Goal: Task Accomplishment & Management: Use online tool/utility

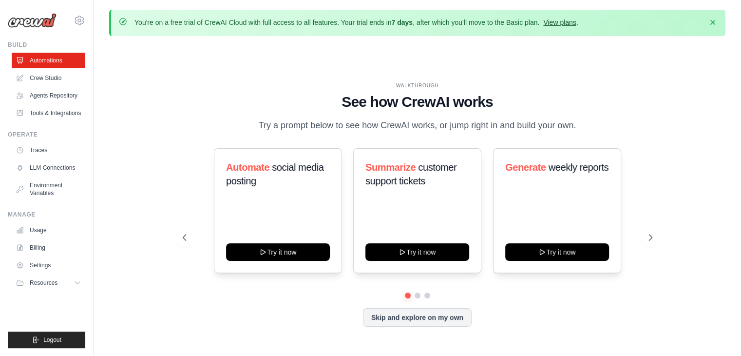
click at [568, 23] on link "View plans" at bounding box center [559, 23] width 33 height 8
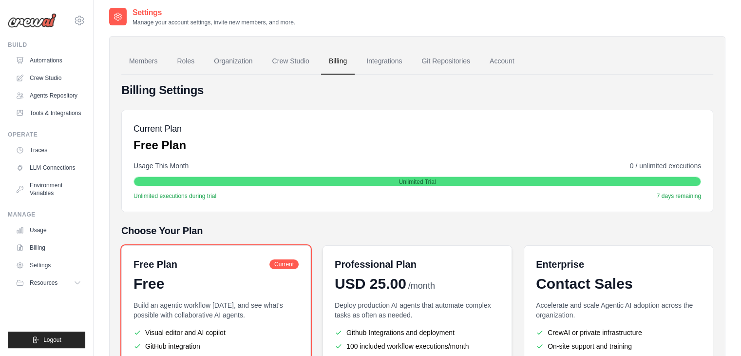
scroll to position [146, 0]
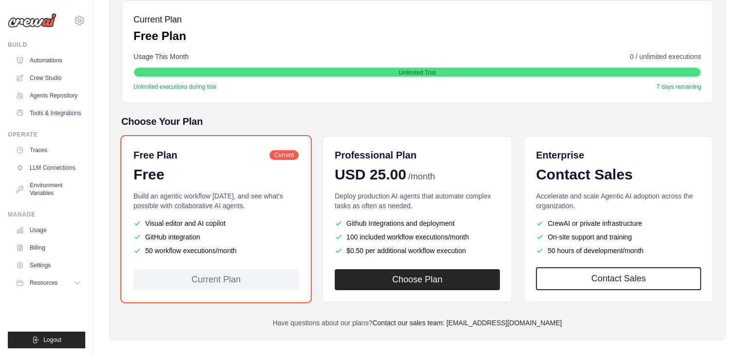
click at [231, 227] on ul "Visual editor and AI copilot GitHub integration 50 workflow executions/month" at bounding box center [216, 236] width 165 height 37
click at [44, 58] on link "Automations" at bounding box center [50, 61] width 74 height 16
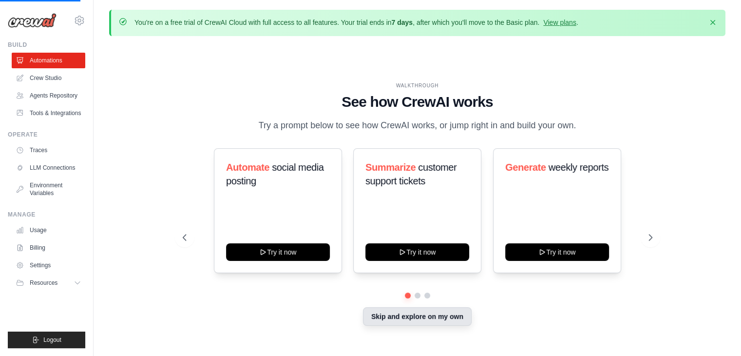
click at [422, 312] on button "Skip and explore on my own" at bounding box center [417, 316] width 109 height 19
drag, startPoint x: 450, startPoint y: 326, endPoint x: 450, endPoint y: 316, distance: 9.8
click at [450, 326] on div "Skip and explore on my own" at bounding box center [418, 317] width 470 height 19
click at [450, 316] on button "Skip and explore on my own" at bounding box center [417, 316] width 109 height 19
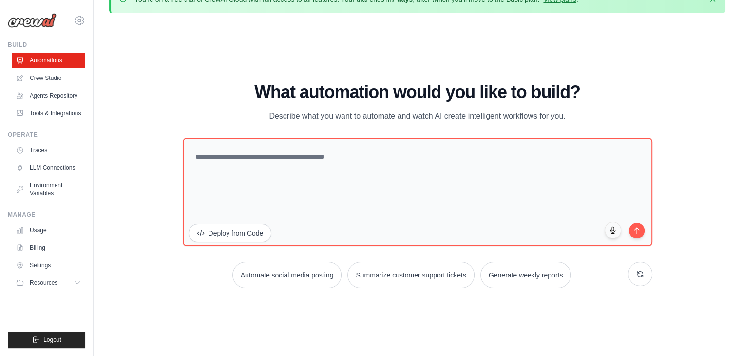
scroll to position [34, 0]
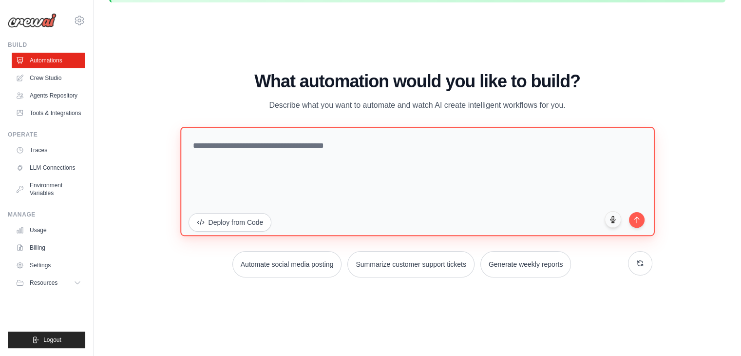
click at [224, 149] on textarea at bounding box center [417, 181] width 475 height 109
paste textarea "**********"
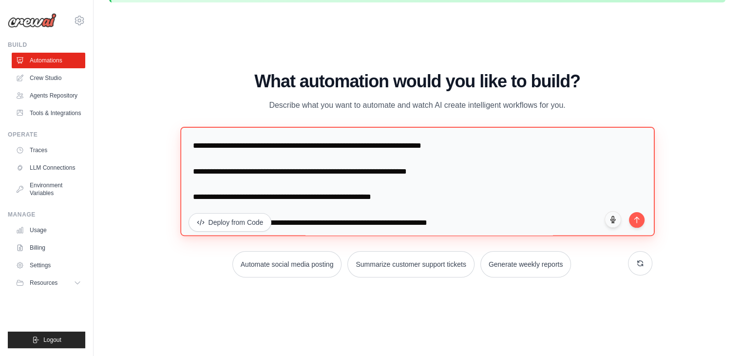
scroll to position [18, 0]
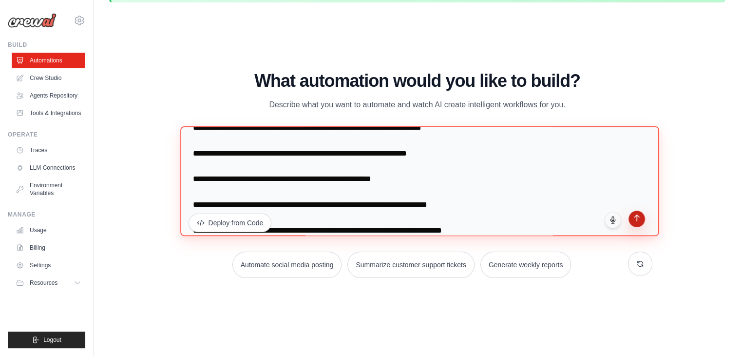
type textarea "**********"
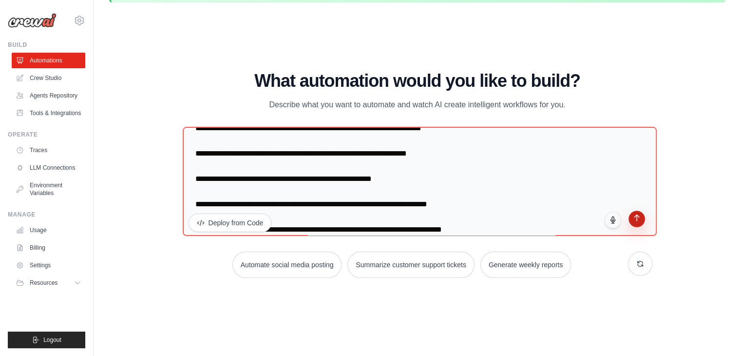
click at [637, 214] on icon "submit" at bounding box center [636, 217] width 5 height 6
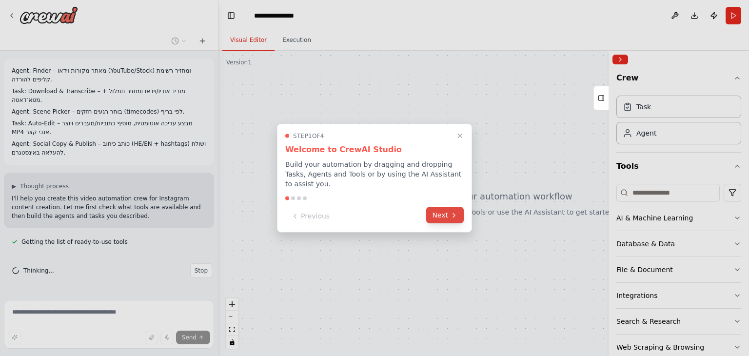
click at [455, 211] on icon at bounding box center [454, 215] width 8 height 8
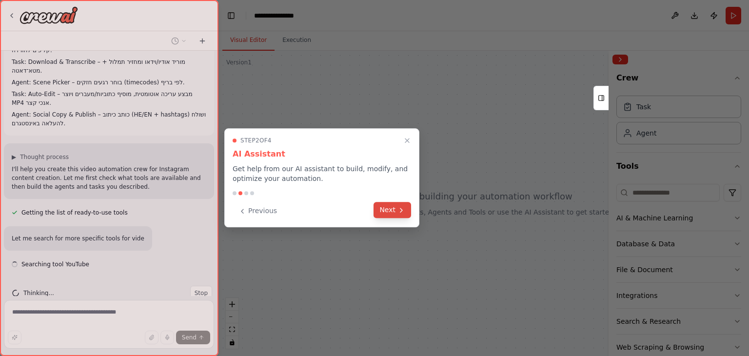
click at [401, 208] on icon at bounding box center [401, 210] width 2 height 4
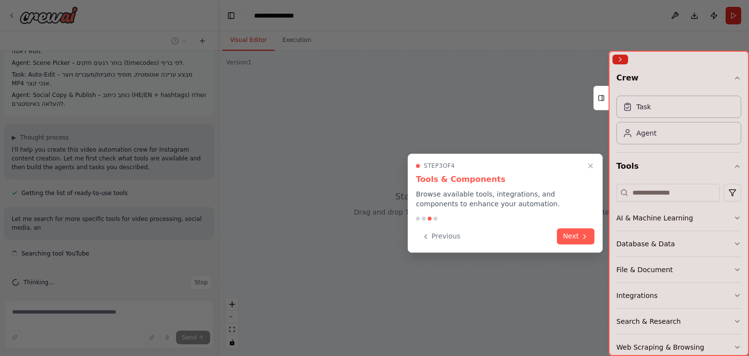
scroll to position [57, 0]
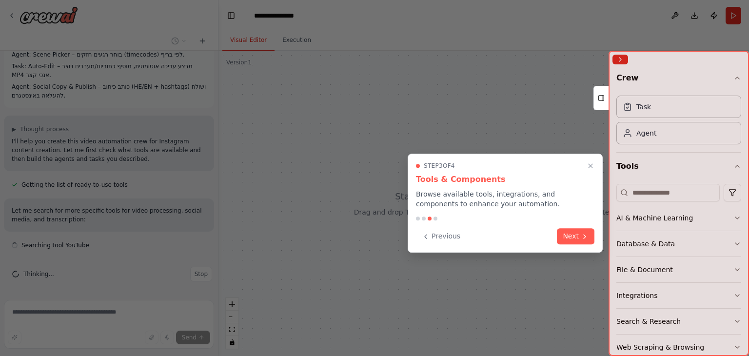
click at [583, 236] on icon at bounding box center [584, 236] width 8 height 8
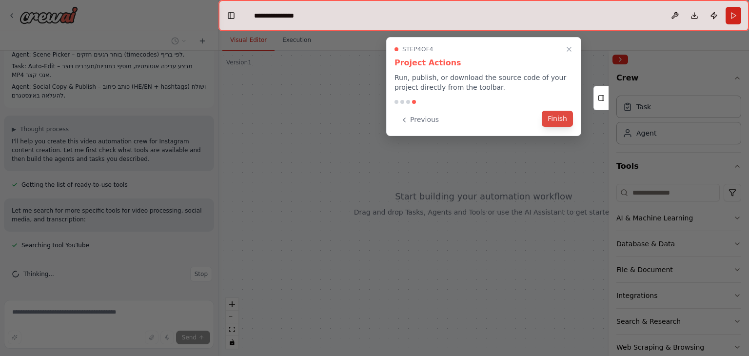
click at [563, 122] on button "Finish" at bounding box center [556, 119] width 31 height 16
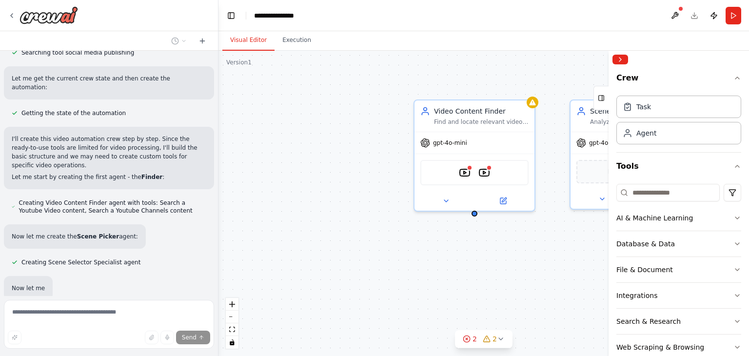
scroll to position [359, 0]
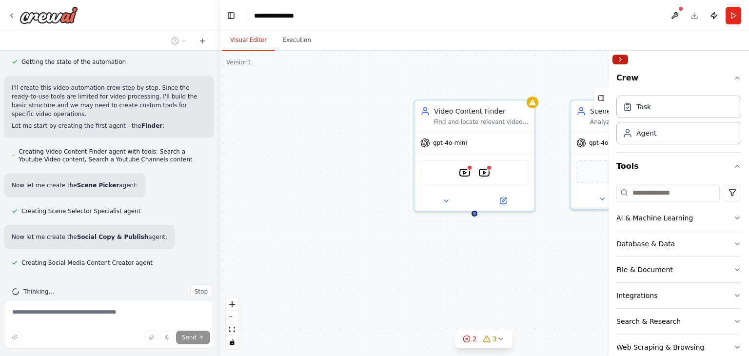
click at [623, 57] on button "Collapse right sidebar" at bounding box center [620, 60] width 16 height 10
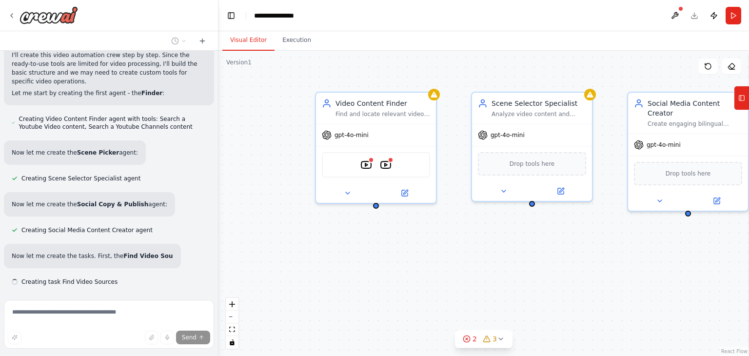
scroll to position [411, 0]
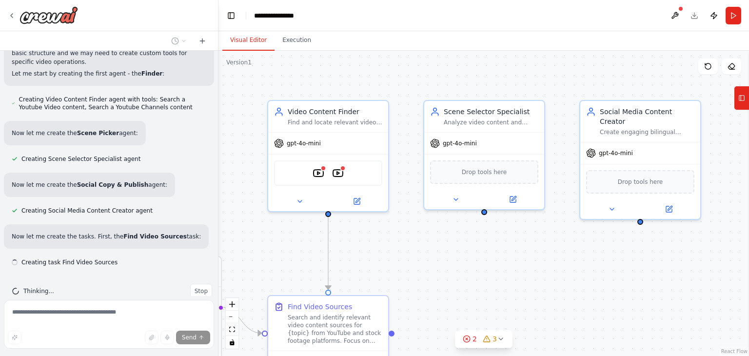
drag, startPoint x: 653, startPoint y: 271, endPoint x: 507, endPoint y: 272, distance: 146.2
click at [507, 272] on div ".deletable-edge-delete-btn { width: 20px; height: 20px; border: 0px solid #ffff…" at bounding box center [483, 203] width 530 height 305
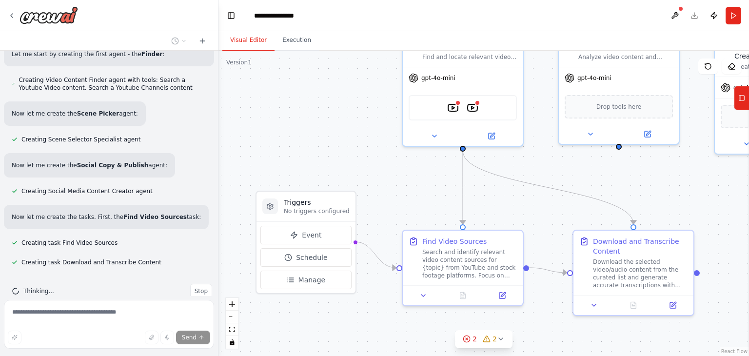
drag, startPoint x: 491, startPoint y: 262, endPoint x: 614, endPoint y: 203, distance: 136.2
click at [614, 203] on div ".deletable-edge-delete-btn { width: 20px; height: 20px; border: 0px solid #ffff…" at bounding box center [483, 203] width 530 height 305
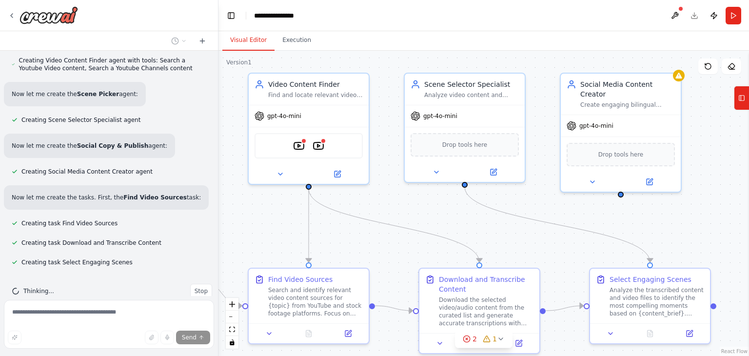
drag, startPoint x: 613, startPoint y: 175, endPoint x: 459, endPoint y: 213, distance: 158.6
click at [459, 213] on div ".deletable-edge-delete-btn { width: 20px; height: 20px; border: 0px solid #ffff…" at bounding box center [483, 203] width 530 height 305
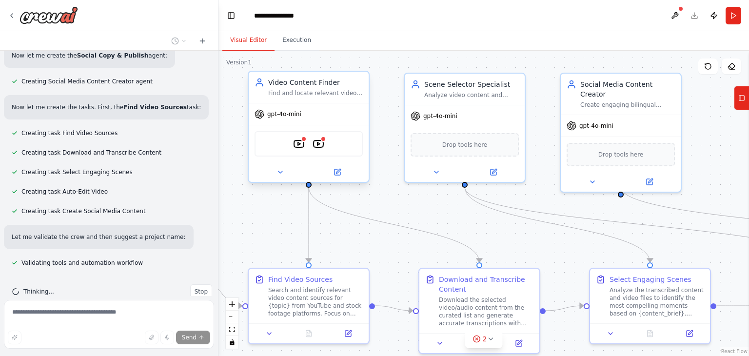
scroll to position [560, 0]
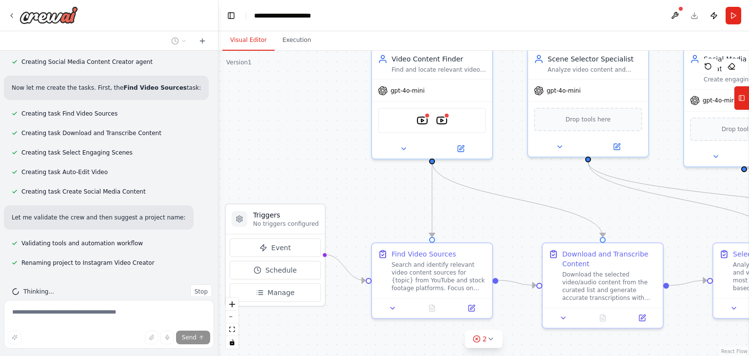
drag, startPoint x: 370, startPoint y: 252, endPoint x: 493, endPoint y: 227, distance: 125.9
click at [493, 227] on div ".deletable-edge-delete-btn { width: 20px; height: 20px; border: 0px solid #ffff…" at bounding box center [483, 203] width 530 height 305
click at [297, 269] on button "Schedule" at bounding box center [275, 270] width 91 height 19
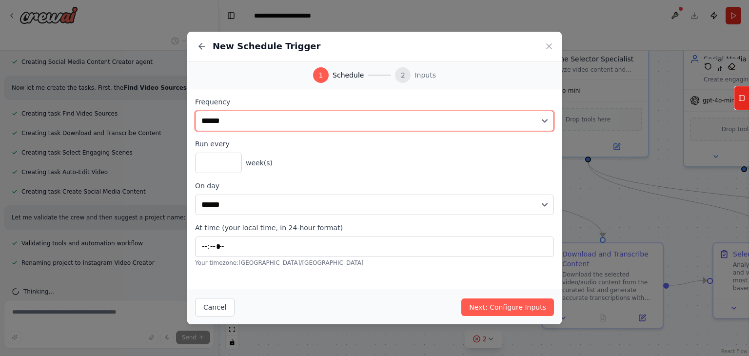
click at [384, 122] on select "**********" at bounding box center [374, 121] width 359 height 20
select select "*****"
click at [195, 111] on select "**********" at bounding box center [374, 121] width 359 height 20
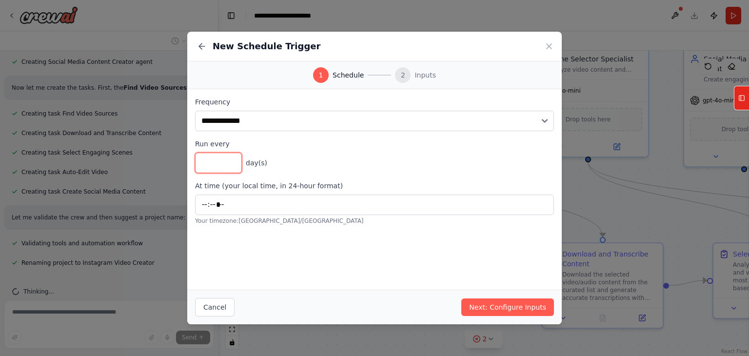
click at [233, 159] on input "*" at bounding box center [218, 163] width 47 height 20
type input "*"
click at [231, 163] on input "*" at bounding box center [218, 163] width 47 height 20
click at [232, 167] on input "*" at bounding box center [218, 163] width 47 height 20
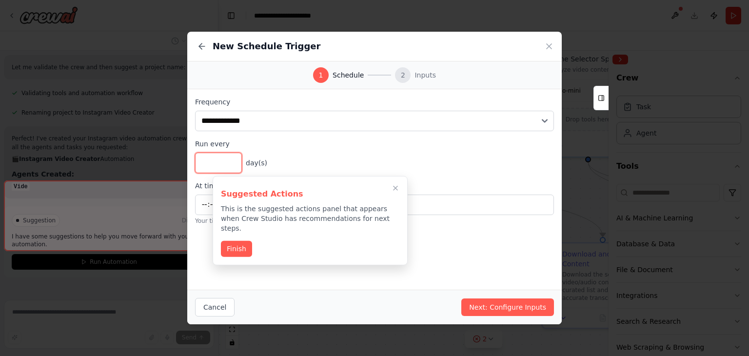
scroll to position [719, 0]
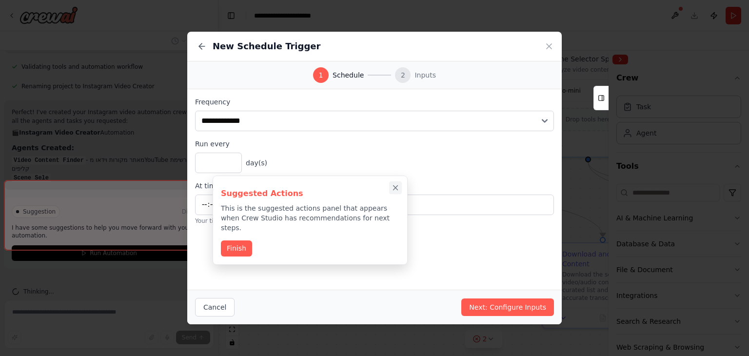
click at [396, 190] on icon "Close walkthrough" at bounding box center [395, 187] width 9 height 9
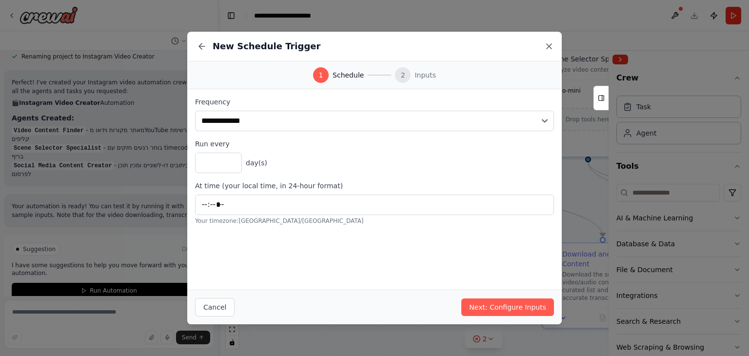
click at [546, 44] on icon at bounding box center [548, 46] width 5 height 5
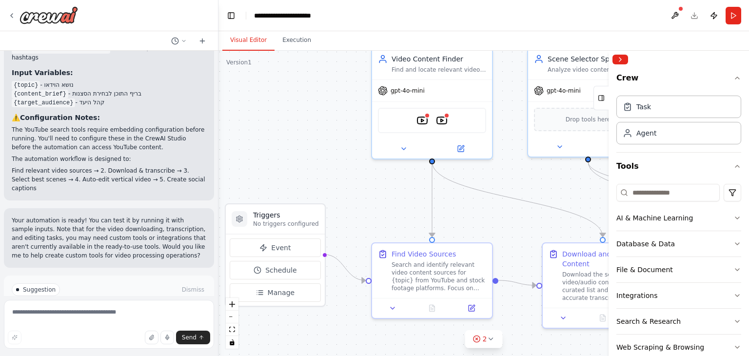
scroll to position [856, 0]
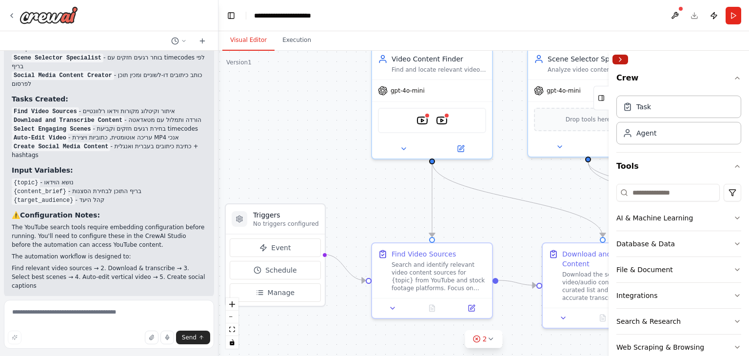
click at [621, 58] on button "Collapse right sidebar" at bounding box center [620, 60] width 16 height 10
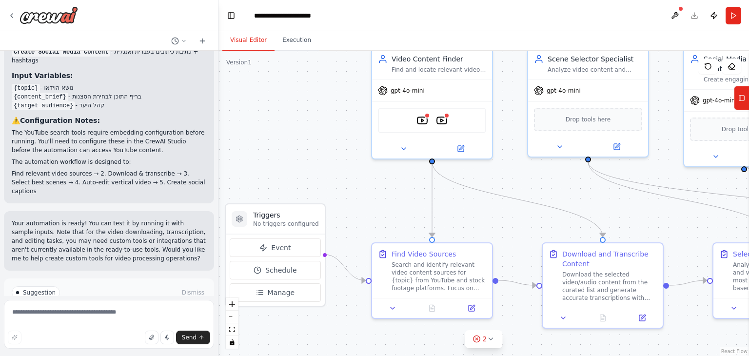
scroll to position [954, 0]
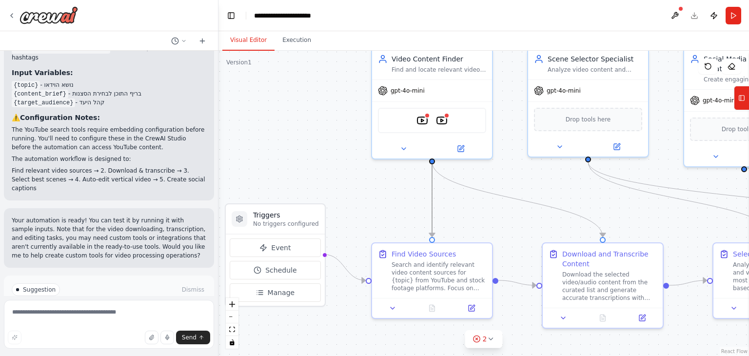
drag, startPoint x: 427, startPoint y: 204, endPoint x: 415, endPoint y: 203, distance: 11.7
click at [415, 203] on div ".deletable-edge-delete-btn { width: 20px; height: 20px; border: 0px solid #ffff…" at bounding box center [483, 203] width 530 height 305
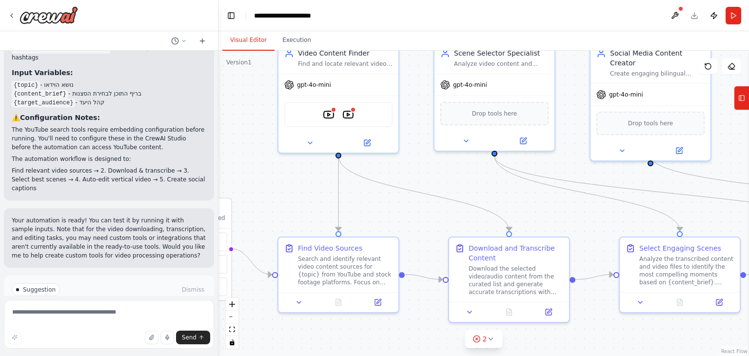
drag, startPoint x: 415, startPoint y: 203, endPoint x: 322, endPoint y: 197, distance: 93.7
click at [322, 197] on div ".deletable-edge-delete-btn { width: 20px; height: 20px; border: 0px solid #ffff…" at bounding box center [483, 203] width 530 height 305
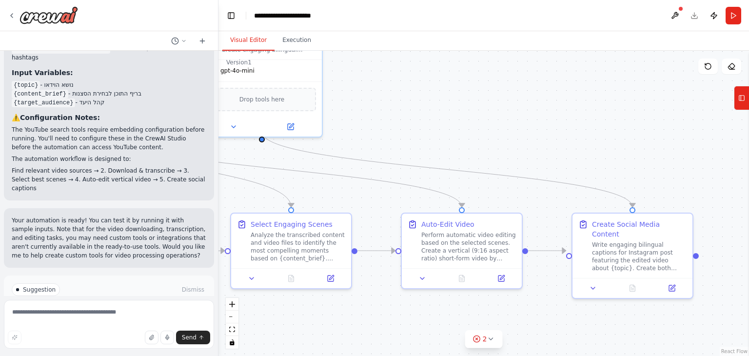
drag, startPoint x: 498, startPoint y: 191, endPoint x: 60, endPoint y: 160, distance: 438.7
click at [60, 160] on div "Agent: Finder – מאתר מקורות וידאו (YouTube/Stock) ומחזיר רשימת קליפים להורדה. T…" at bounding box center [374, 178] width 749 height 356
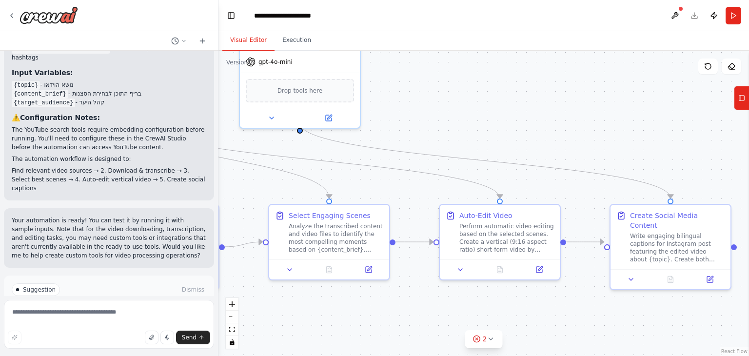
drag, startPoint x: 453, startPoint y: 102, endPoint x: 540, endPoint y: 100, distance: 87.2
click at [540, 100] on div ".deletable-edge-delete-btn { width: 20px; height: 20px; border: 0px solid #ffff…" at bounding box center [483, 203] width 530 height 305
click at [105, 309] on textarea at bounding box center [109, 324] width 210 height 49
type textarea "*"
type textarea "**********"
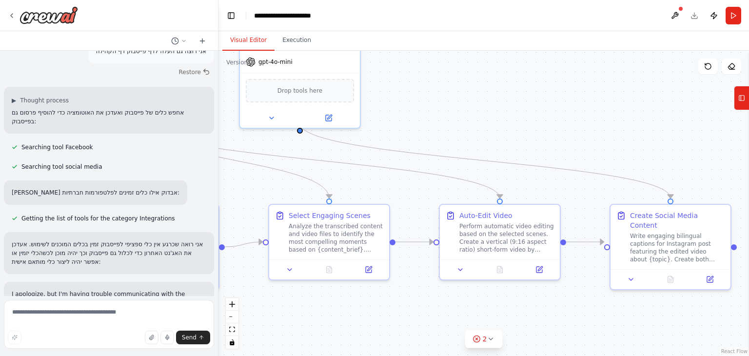
scroll to position [1199, 0]
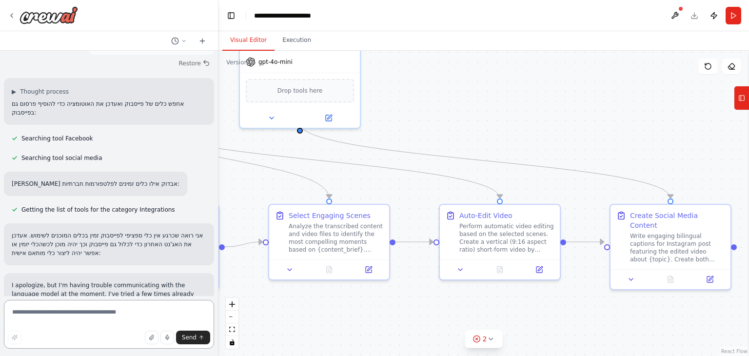
click at [97, 310] on textarea at bounding box center [109, 324] width 210 height 49
type textarea "**********"
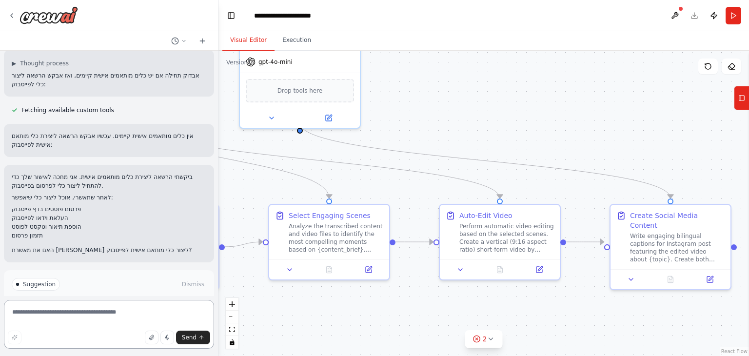
scroll to position [1546, 0]
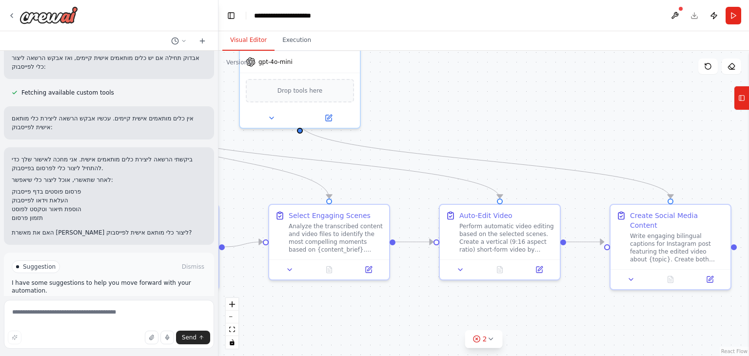
click at [114, 304] on span "Enable coding skills" at bounding box center [113, 308] width 58 height 8
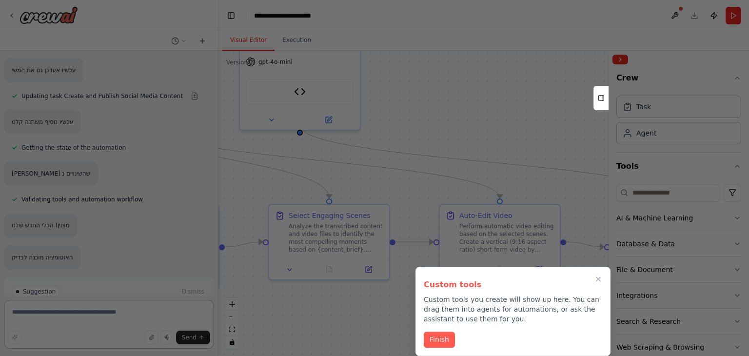
scroll to position [2230, 0]
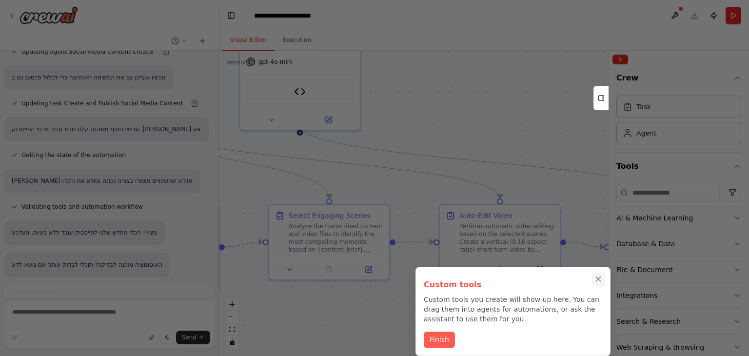
click at [600, 280] on icon "Close walkthrough" at bounding box center [598, 278] width 9 height 9
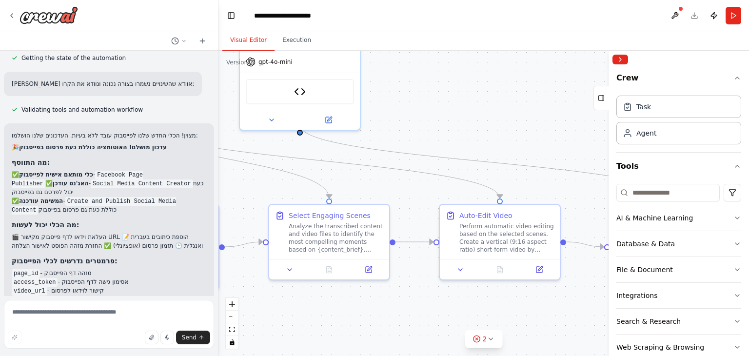
scroll to position [2524, 0]
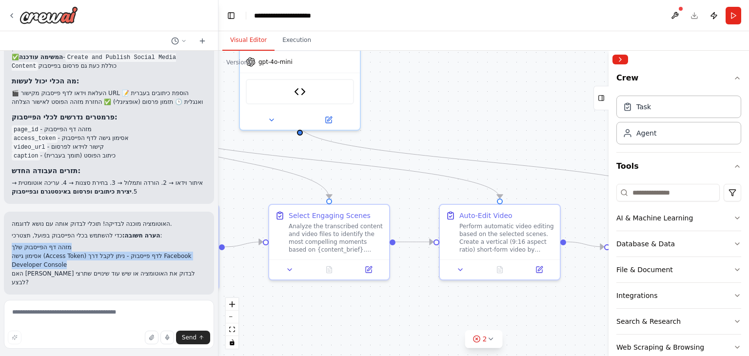
drag, startPoint x: 76, startPoint y: 190, endPoint x: 8, endPoint y: 172, distance: 70.4
click at [8, 211] on div "האוטומציה מוכנה לבדיקה! תוכלי לבדוק אותה עם נושא לדוגמה. הערה חשובה: כדי להשתמש…" at bounding box center [109, 252] width 210 height 83
copy ol "מזהה דף הפייסבוק שלך אסימון גישה (Access Token) לדף פייסבוק - ניתן לקבל דרך Fac…"
click at [99, 251] on li "אסימון גישה (Access Token) לדף פייסבוק - ניתן לקבל דרך Facebook Developer Conso…" at bounding box center [109, 260] width 194 height 18
drag, startPoint x: 68, startPoint y: 186, endPoint x: 5, endPoint y: 156, distance: 68.9
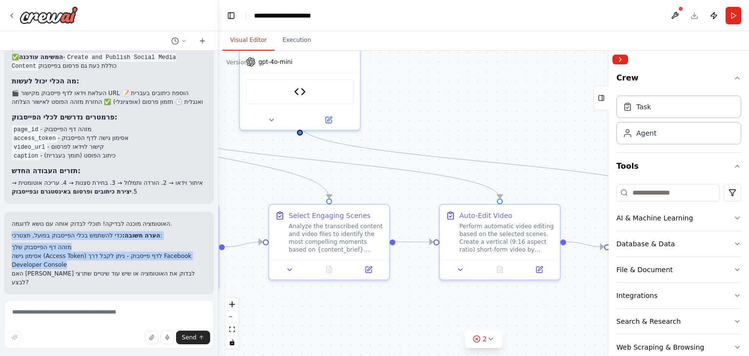
click at [5, 211] on div "האוטומציה מוכנה לבדיקה! תוכלי לבדוק אותה עם נושא לדוגמה. הערה חשובה: כדי להשתמש…" at bounding box center [109, 252] width 210 height 83
copy div "הערה חשובה: כדי להשתמש בכלי הפייסבוק בפועל, תצטרכי: מזהה דף הפייסבוק שלך אסימון…"
